Goal: Task Accomplishment & Management: Use online tool/utility

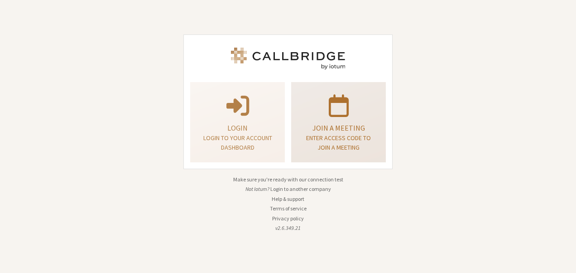
click at [304, 155] on div "Join a meeting Enter access code to join a meeting" at bounding box center [338, 122] width 85 height 73
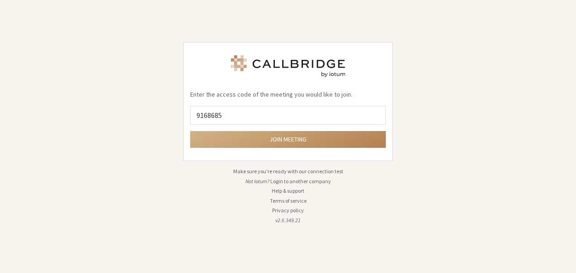
type input "9168685"
click at [190, 131] on button "Join meeting" at bounding box center [288, 139] width 196 height 17
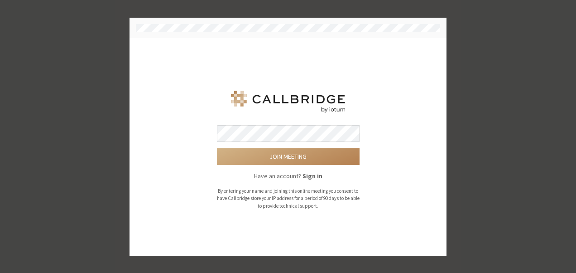
click at [217, 148] on button "Join meeting" at bounding box center [288, 156] width 143 height 17
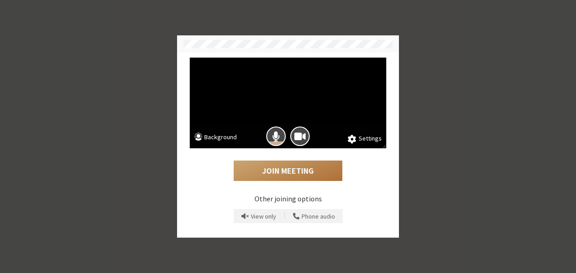
click at [285, 164] on button "Join Meeting" at bounding box center [288, 170] width 109 height 21
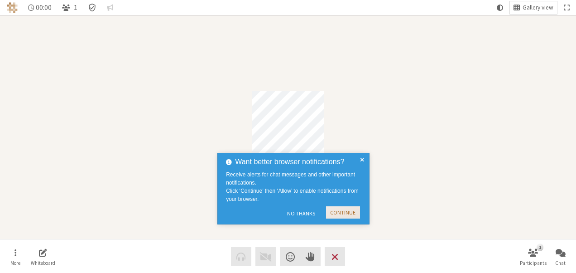
click at [316, 164] on button "Continue" at bounding box center [343, 212] width 34 height 12
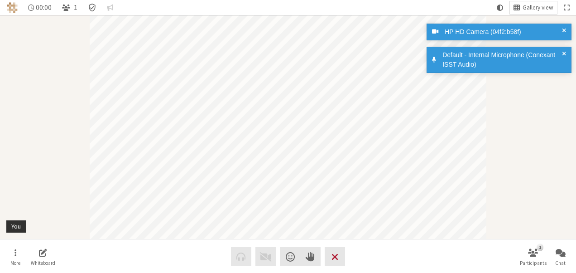
click at [316, 164] on span "Leave meeting" at bounding box center [335, 256] width 7 height 13
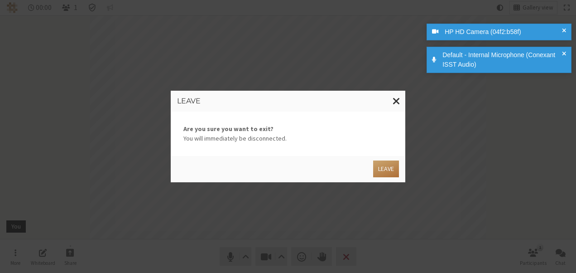
click at [316, 164] on button "Leave" at bounding box center [386, 168] width 26 height 17
